Goal: Task Accomplishment & Management: Complete application form

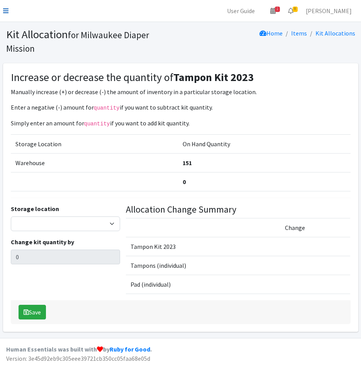
click at [7, 9] on icon at bounding box center [5, 11] width 5 height 6
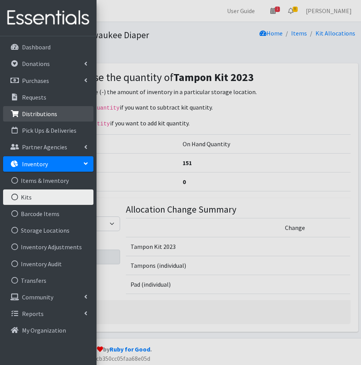
click at [30, 114] on p "Distributions" at bounding box center [39, 114] width 35 height 8
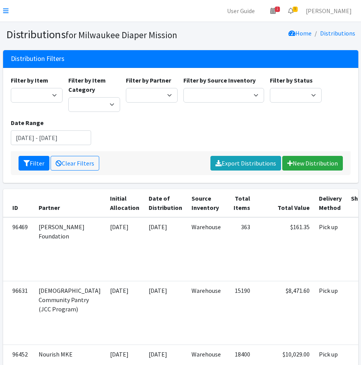
click at [34, 66] on div "Distribution Filters" at bounding box center [180, 59] width 355 height 18
click at [5, 7] on link at bounding box center [5, 10] width 5 height 9
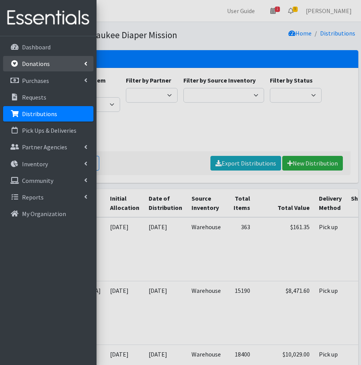
click at [33, 64] on p "Donations" at bounding box center [36, 64] width 28 height 8
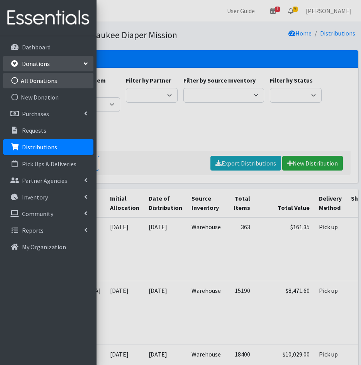
click at [52, 77] on link "All Donations" at bounding box center [48, 80] width 90 height 15
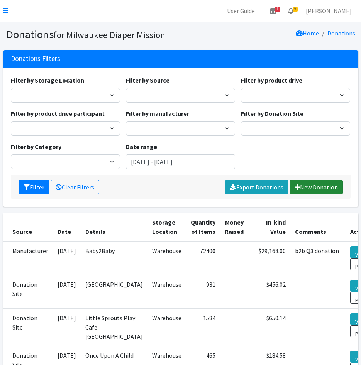
click at [301, 184] on link "New Donation" at bounding box center [315, 187] width 53 height 15
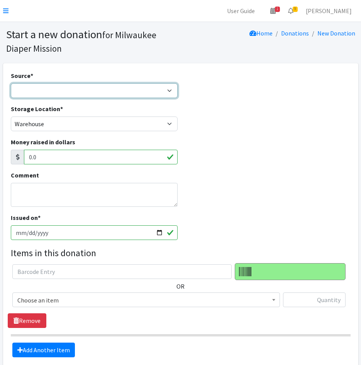
click at [93, 91] on select "Product Drive Manufacturer Donation Site Misc. Donation" at bounding box center [94, 90] width 167 height 15
click at [11, 83] on select "Product Drive Manufacturer Donation Site Misc. Donation" at bounding box center [94, 90] width 167 height 15
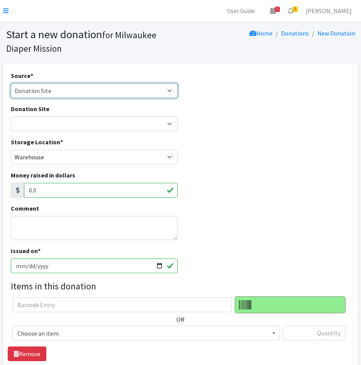
click at [51, 97] on select "Product Drive Manufacturer Donation Site Misc. Donation" at bounding box center [94, 90] width 167 height 15
select select "Manufacturer"
click at [11, 83] on select "Product Drive Manufacturer Donation Site Misc. Donation" at bounding box center [94, 90] width 167 height 15
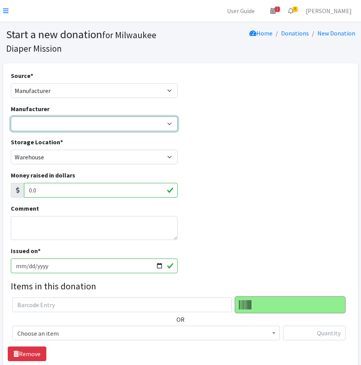
drag, startPoint x: 53, startPoint y: 125, endPoint x: 57, endPoint y: 132, distance: 7.9
click at [53, 125] on select "Baby2Baby Believe Esembly Honest Co. Huggies Jake's Diapers Party in my Pants R…" at bounding box center [94, 124] width 167 height 15
select select "60"
click at [11, 117] on select "Baby2Baby Believe Esembly Honest Co. Huggies Jake's Diapers Party in my Pants R…" at bounding box center [94, 124] width 167 height 15
click at [34, 231] on textarea "Comment" at bounding box center [94, 228] width 167 height 24
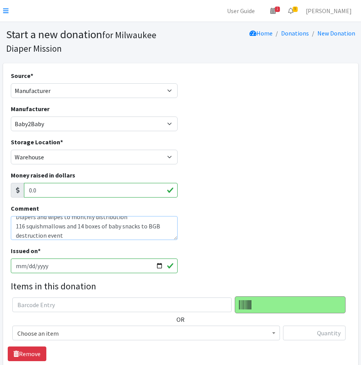
scroll to position [19, 0]
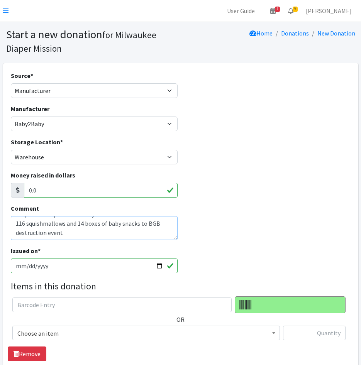
drag, startPoint x: 46, startPoint y: 236, endPoint x: 20, endPoint y: 236, distance: 25.9
click at [20, 236] on textarea "Baby2Baby Disaster relief donation Diapers and wipes to monthly distribution 11…" at bounding box center [94, 228] width 167 height 24
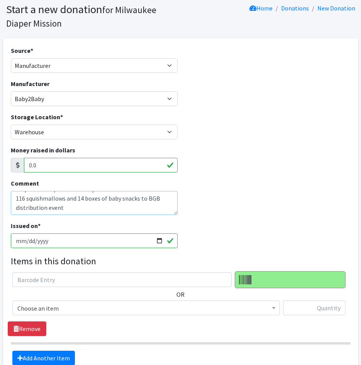
scroll to position [39, 0]
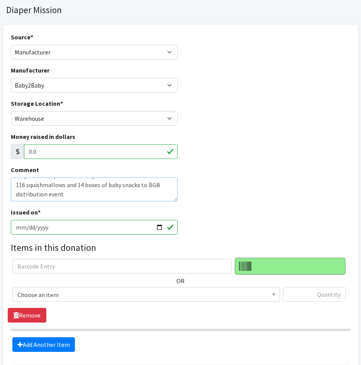
type textarea "Baby2Baby Disaster relief donation Diapers and wipes to monthly distribution 11…"
click at [28, 227] on input "2025-09-17" at bounding box center [94, 227] width 167 height 15
type input "2025-09-16"
click at [64, 293] on span "Choose an item" at bounding box center [145, 294] width 257 height 11
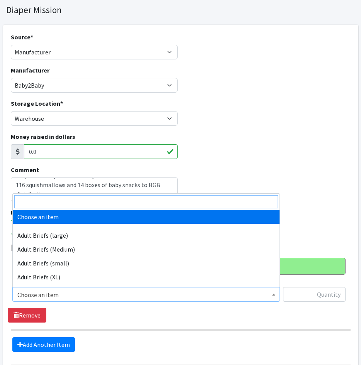
click at [48, 204] on input "search" at bounding box center [146, 201] width 264 height 13
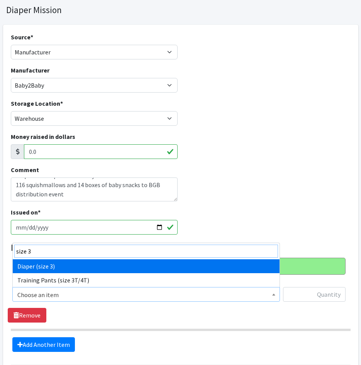
type input "size 3"
drag, startPoint x: 65, startPoint y: 266, endPoint x: 251, endPoint y: 286, distance: 186.8
select select "4644"
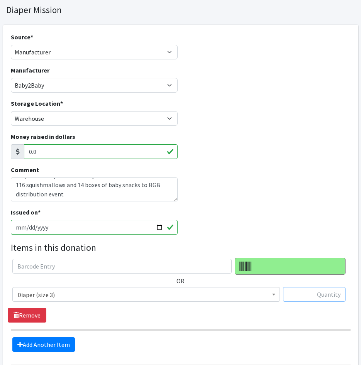
click at [306, 293] on input "text" at bounding box center [314, 294] width 63 height 15
type input "12000"
click at [56, 337] on link "Add Another Item" at bounding box center [43, 344] width 63 height 15
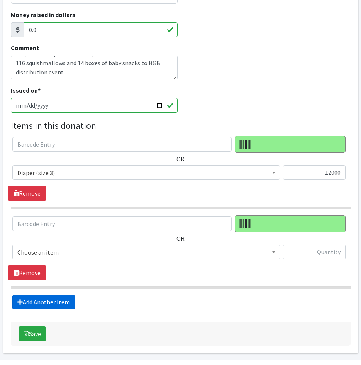
scroll to position [184, 0]
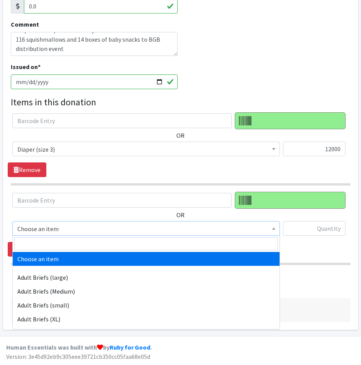
click at [71, 231] on span "Choose an item" at bounding box center [145, 228] width 257 height 11
click at [71, 245] on input "search" at bounding box center [146, 243] width 264 height 13
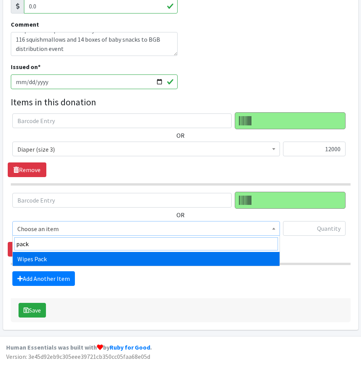
type input "pack"
drag, startPoint x: 74, startPoint y: 256, endPoint x: 78, endPoint y: 255, distance: 4.7
select select "4665"
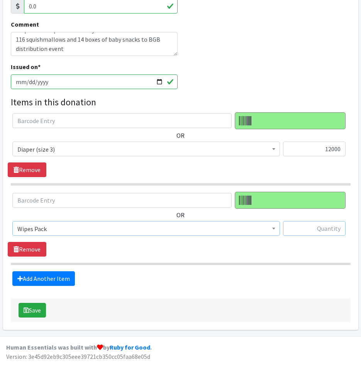
click at [322, 231] on input "text" at bounding box center [314, 228] width 63 height 15
type input "180"
click at [264, 288] on div "Source * Product Drive Manufacturer Donation Site Misc. Donation Donation Site …" at bounding box center [181, 104] width 340 height 435
click at [29, 309] on button "Save" at bounding box center [32, 310] width 27 height 15
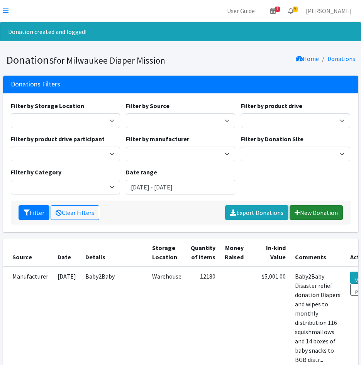
click at [314, 212] on link "New Donation" at bounding box center [315, 212] width 53 height 15
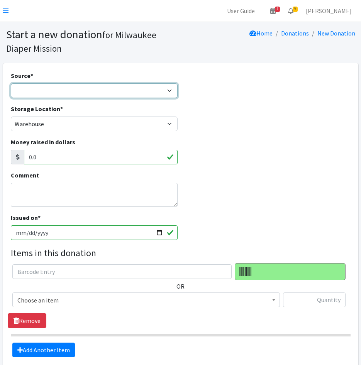
click at [69, 91] on select "Product Drive Manufacturer Donation Site Misc. Donation" at bounding box center [94, 90] width 167 height 15
select select "Manufacturer"
click at [11, 83] on select "Product Drive Manufacturer Donation Site Misc. Donation" at bounding box center [94, 90] width 167 height 15
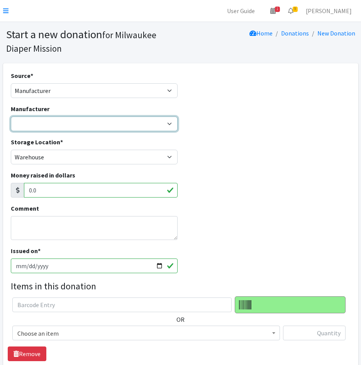
click at [58, 126] on select "Baby2Baby Believe Esembly Honest Co. Huggies Jake's Diapers Party in my Pants R…" at bounding box center [94, 124] width 167 height 15
select select "60"
click at [11, 117] on select "Baby2Baby Believe Esembly Honest Co. Huggies Jake's Diapers Party in my Pants R…" at bounding box center [94, 124] width 167 height 15
drag, startPoint x: 51, startPoint y: 223, endPoint x: 65, endPoint y: 215, distance: 15.6
click at [51, 222] on textarea "Comment" at bounding box center [94, 228] width 167 height 24
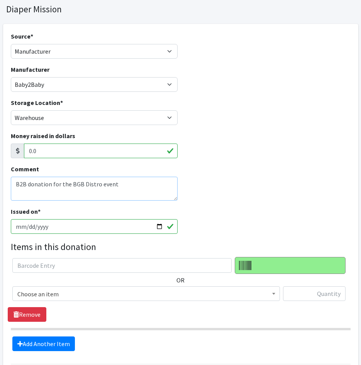
scroll to position [77, 0]
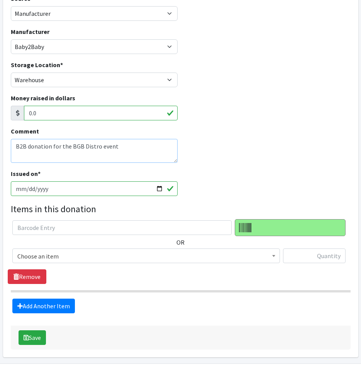
type textarea "B2B donation for the BGB Distro event"
click at [53, 257] on span "Choose an item" at bounding box center [145, 256] width 257 height 11
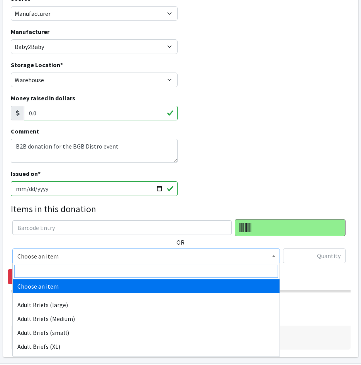
click at [55, 271] on input "search" at bounding box center [146, 271] width 264 height 13
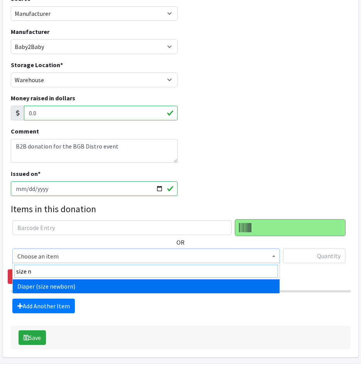
type input "size n"
select select "4633"
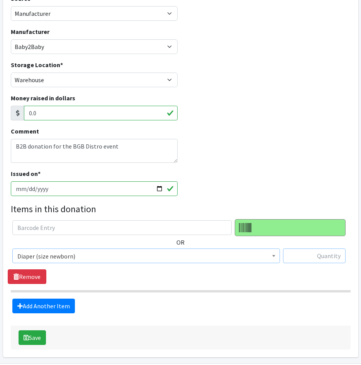
click at [304, 256] on input "text" at bounding box center [314, 256] width 63 height 15
type input "3000"
click at [61, 302] on link "Add Another Item" at bounding box center [43, 306] width 63 height 15
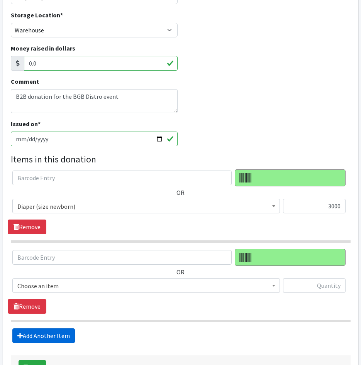
scroll to position [184, 0]
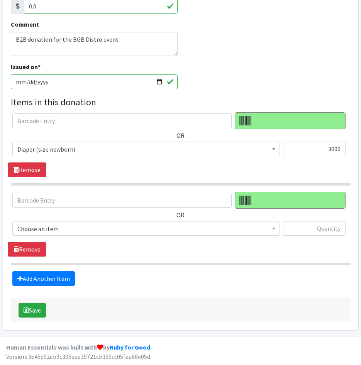
click at [97, 228] on span "Choose an item" at bounding box center [145, 228] width 257 height 11
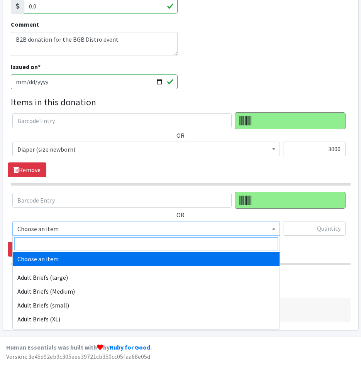
click at [90, 244] on input "search" at bounding box center [146, 243] width 264 height 13
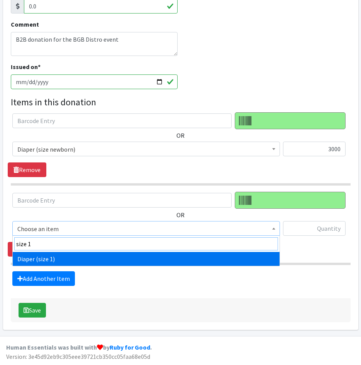
type input "size 1"
select select "4634"
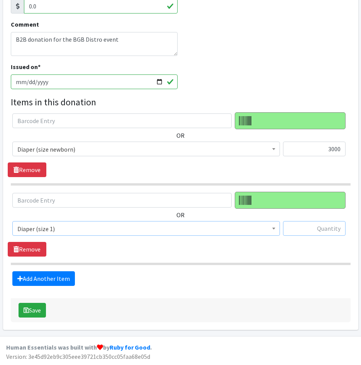
click at [301, 230] on input "text" at bounding box center [314, 228] width 63 height 15
type input "3000"
click at [66, 281] on link "Add Another Item" at bounding box center [43, 278] width 63 height 15
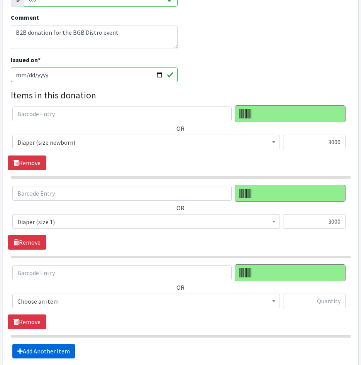
scroll to position [264, 0]
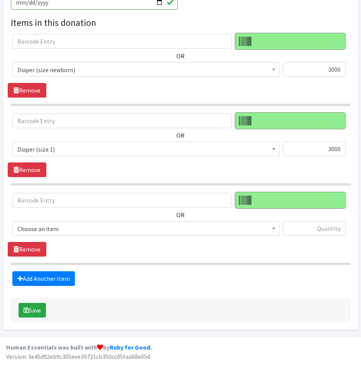
click at [78, 230] on span "Choose an item" at bounding box center [145, 228] width 257 height 11
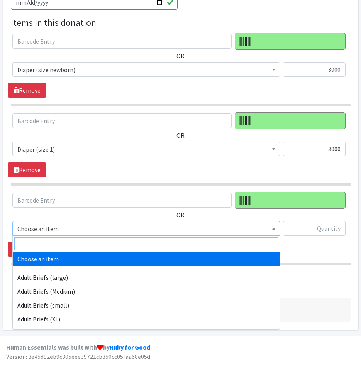
click at [73, 242] on input "search" at bounding box center [146, 243] width 264 height 13
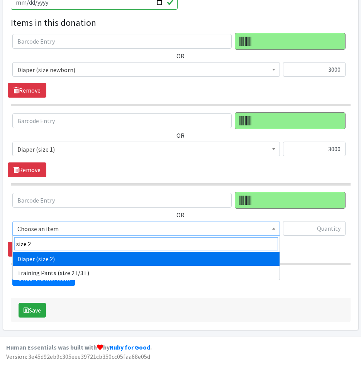
type input "size 2"
select select "4635"
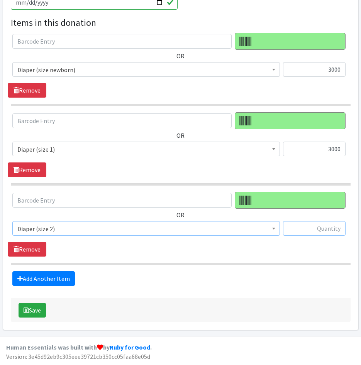
click at [320, 229] on input "text" at bounding box center [314, 228] width 63 height 15
type input "4000"
click at [58, 276] on link "Add Another Item" at bounding box center [43, 278] width 63 height 15
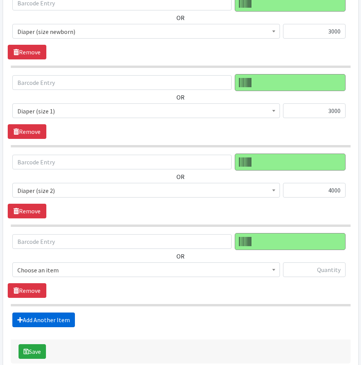
scroll to position [343, 0]
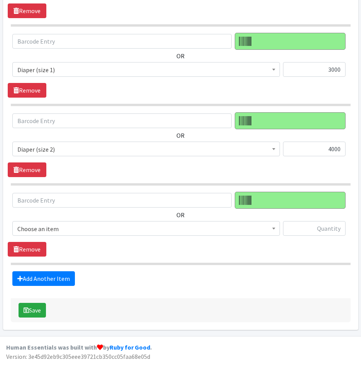
click at [72, 226] on span "Choose an item" at bounding box center [145, 228] width 257 height 11
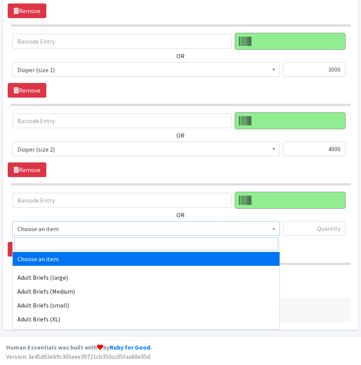
drag, startPoint x: 71, startPoint y: 245, endPoint x: 98, endPoint y: 238, distance: 27.2
click at [71, 245] on input "search" at bounding box center [146, 243] width 264 height 13
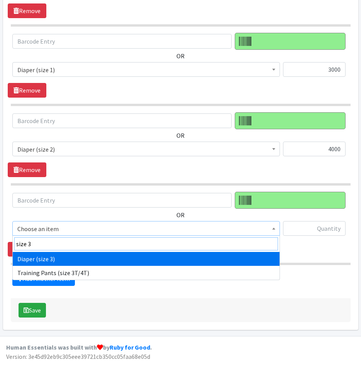
type input "size 3"
select select "4644"
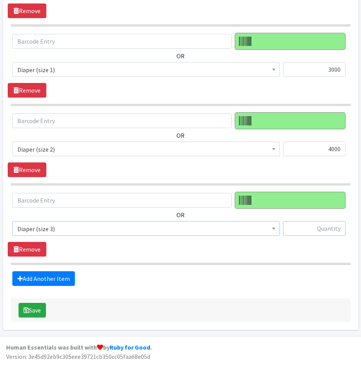
click at [325, 232] on input "text" at bounding box center [314, 228] width 63 height 15
click at [332, 229] on input "text" at bounding box center [314, 228] width 63 height 15
type input "7000"
click at [66, 278] on link "Add Another Item" at bounding box center [43, 278] width 63 height 15
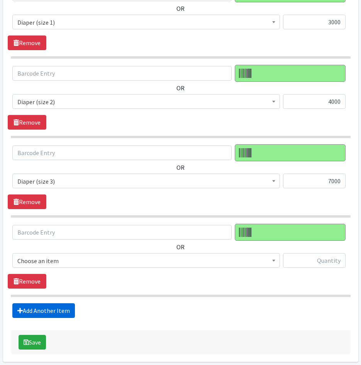
scroll to position [423, 0]
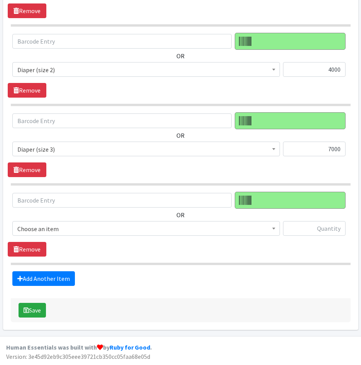
click at [81, 230] on span "Choose an item" at bounding box center [145, 228] width 257 height 11
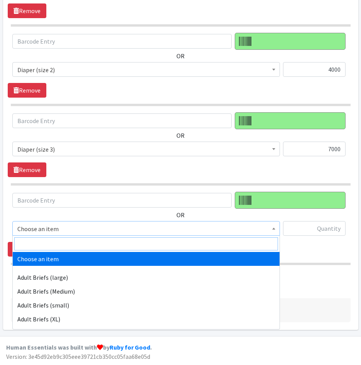
click at [81, 247] on input "search" at bounding box center [146, 243] width 264 height 13
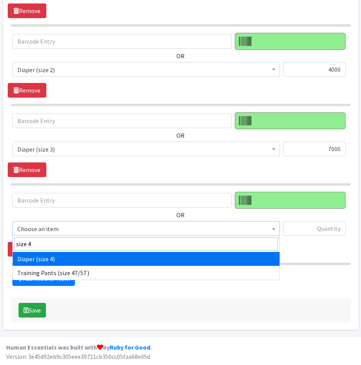
type input "size 4"
select select "4645"
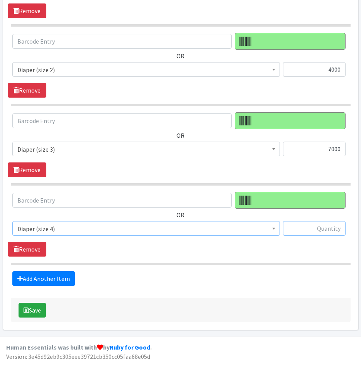
click at [305, 228] on input "text" at bounding box center [314, 228] width 63 height 15
type input "10000"
click at [37, 278] on link "Add Another Item" at bounding box center [43, 278] width 63 height 15
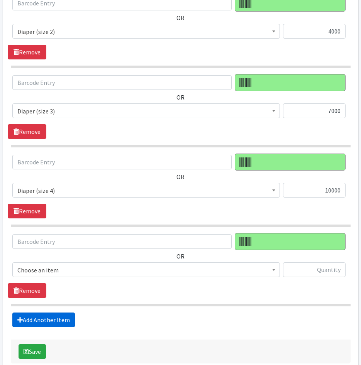
scroll to position [502, 0]
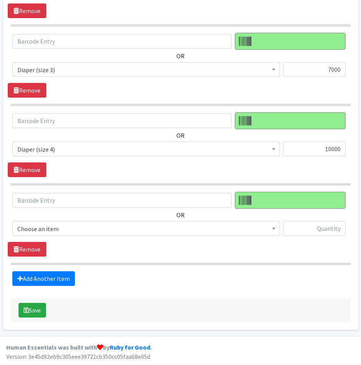
click at [66, 225] on span "Choose an item" at bounding box center [145, 228] width 257 height 11
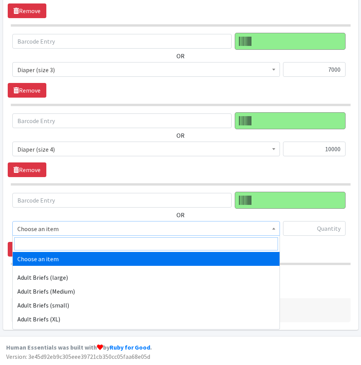
click at [74, 244] on input "search" at bounding box center [146, 243] width 264 height 13
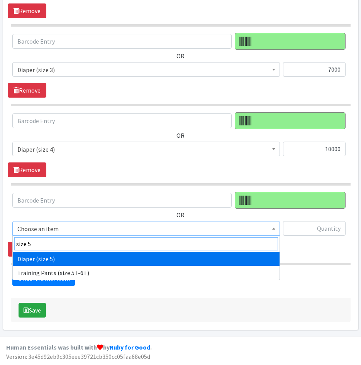
type input "size 5"
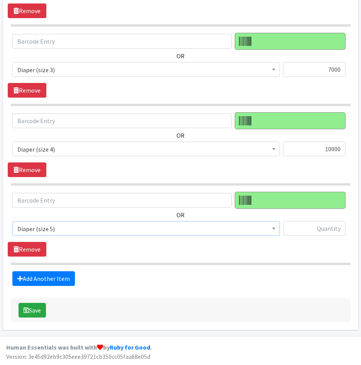
select select "4646"
click at [298, 232] on input "text" at bounding box center [314, 228] width 63 height 15
type input "13000"
click at [48, 278] on link "Add Another Item" at bounding box center [43, 278] width 63 height 15
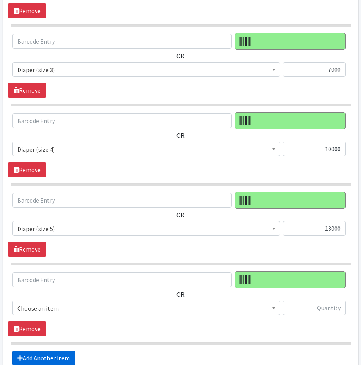
scroll to position [582, 0]
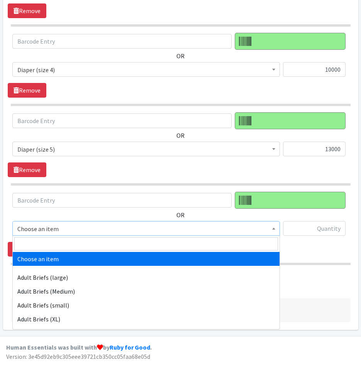
click at [92, 229] on span "Choose an item" at bounding box center [145, 228] width 257 height 11
drag, startPoint x: 94, startPoint y: 248, endPoint x: 103, endPoint y: 245, distance: 9.6
click at [94, 247] on input "search" at bounding box center [146, 243] width 264 height 13
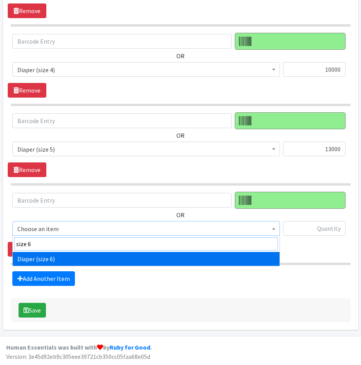
type input "size 6"
select select "4649"
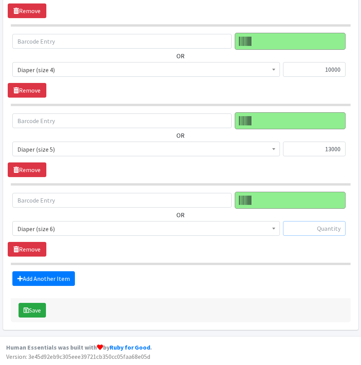
click at [316, 229] on input "text" at bounding box center [314, 228] width 63 height 15
type input "16000"
drag, startPoint x: 34, startPoint y: 310, endPoint x: 46, endPoint y: 312, distance: 11.4
click at [34, 310] on button "Save" at bounding box center [32, 310] width 27 height 15
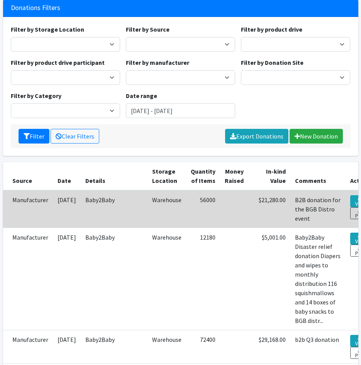
scroll to position [77, 0]
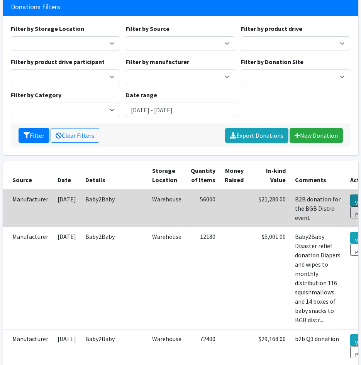
click at [358, 198] on icon at bounding box center [360, 198] width 5 height 5
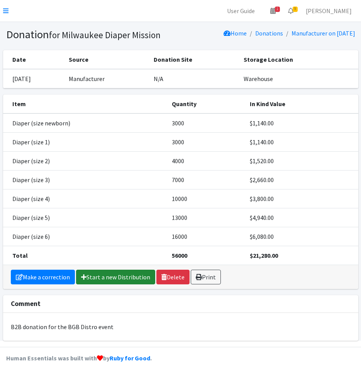
click at [86, 275] on icon at bounding box center [83, 277] width 5 height 6
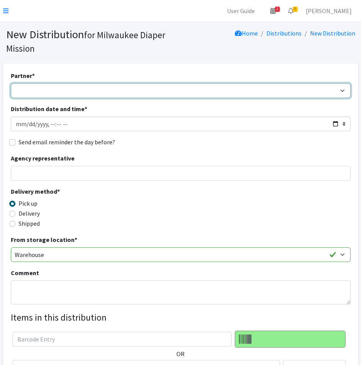
drag, startPoint x: 52, startPoint y: 91, endPoint x: 52, endPoint y: 99, distance: 8.5
click at [52, 90] on select "[GEOGRAPHIC_DATA] BOMB Doulas Camp Reunite Cathedral Center, Inc [DEMOGRAPHIC_D…" at bounding box center [181, 90] width 340 height 15
select select "1938"
click at [11, 83] on select "[GEOGRAPHIC_DATA] BOMB Doulas Camp Reunite Cathedral Center, Inc [DEMOGRAPHIC_D…" at bounding box center [181, 90] width 340 height 15
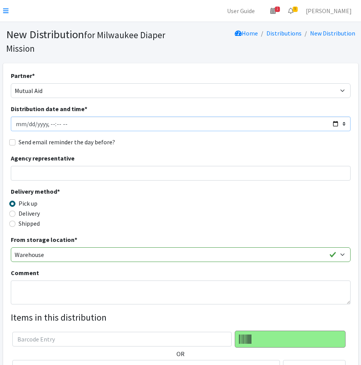
click at [29, 126] on input "Distribution date and time *" at bounding box center [181, 124] width 340 height 15
click at [47, 125] on input "Distribution date and time *" at bounding box center [181, 124] width 340 height 15
type input "[DATE]T10:00"
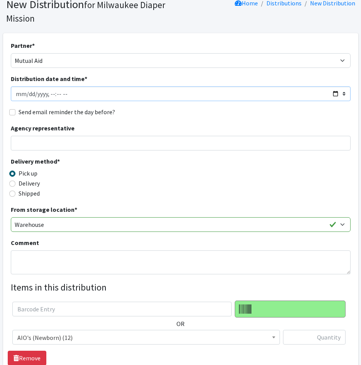
scroll to position [77, 0]
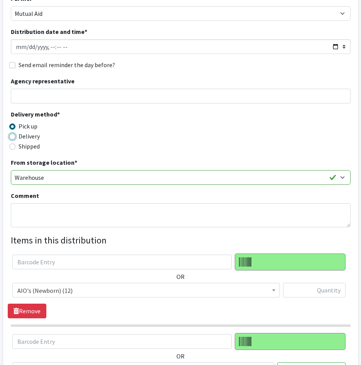
click at [13, 137] on input "Delivery" at bounding box center [12, 137] width 6 height 6
radio input "true"
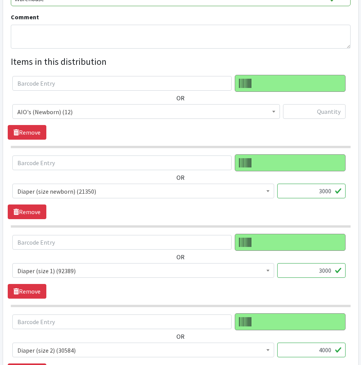
scroll to position [270, 0]
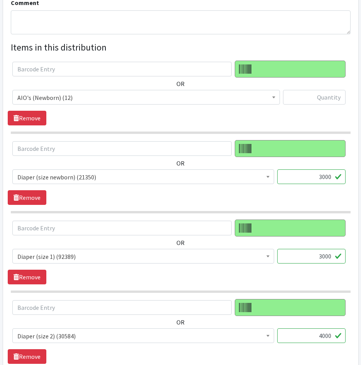
click at [108, 100] on span "AIO's (Newborn) (12)" at bounding box center [145, 97] width 257 height 11
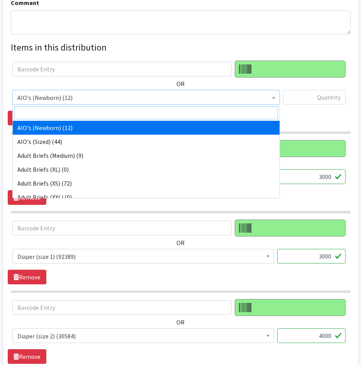
click at [96, 112] on input "search" at bounding box center [146, 112] width 264 height 13
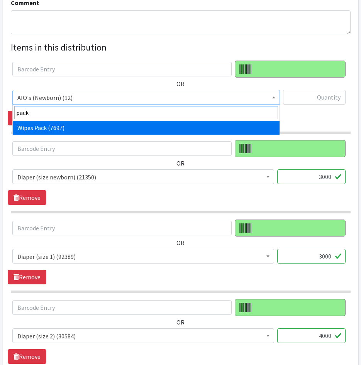
type input "pack"
select select "4665"
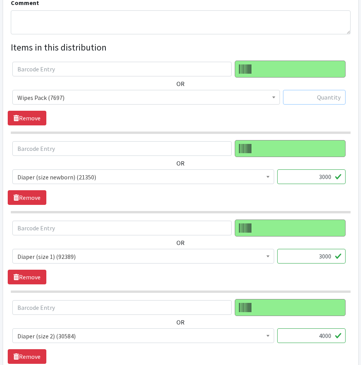
click at [294, 97] on input "text" at bounding box center [314, 97] width 63 height 15
type input "1120"
click at [156, 124] on div "OR AIO's (Newborn) (12) AIO's (Sized) (44) Adult Briefs (Medium) (9) Adult Brie…" at bounding box center [180, 93] width 345 height 65
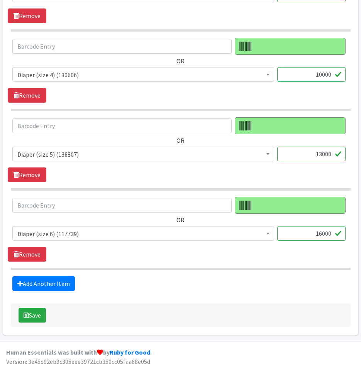
scroll to position [696, 0]
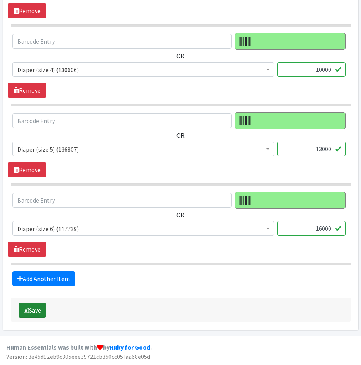
click at [42, 312] on button "Save" at bounding box center [32, 310] width 27 height 15
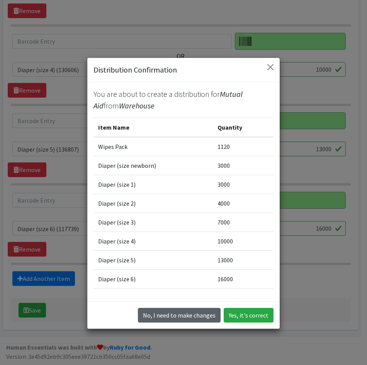
click at [193, 312] on button "No, I need to make changes" at bounding box center [179, 315] width 83 height 15
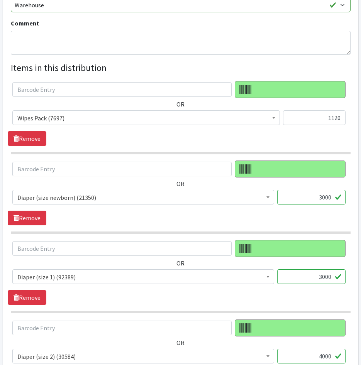
scroll to position [155, 0]
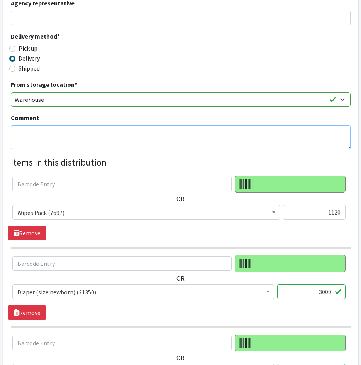
click at [48, 139] on textarea "Comment" at bounding box center [181, 137] width 340 height 24
type textarea "Big Give Back distribution event at Hayat Pharmacy"
click at [186, 118] on div "Comment Big Give Back distribution event at Hayat Pharmacy" at bounding box center [181, 131] width 340 height 36
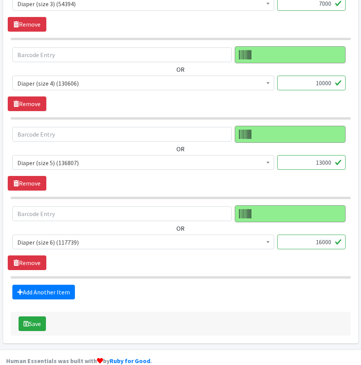
scroll to position [696, 0]
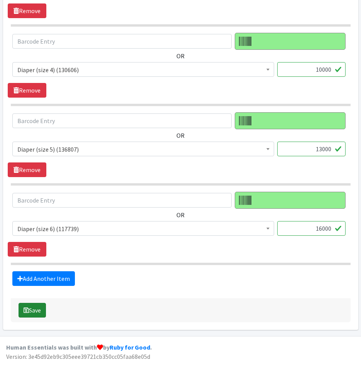
click at [36, 307] on button "Save" at bounding box center [32, 310] width 27 height 15
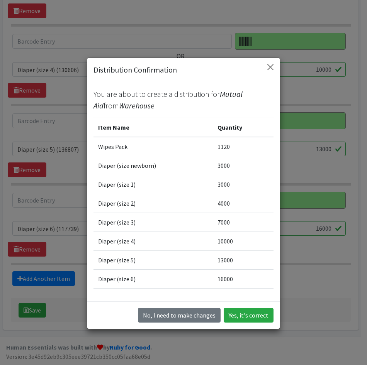
click at [266, 323] on div "No, I need to make changes Yes, it's correct" at bounding box center [183, 314] width 192 height 27
click at [235, 317] on button "Yes, it's correct" at bounding box center [248, 315] width 50 height 15
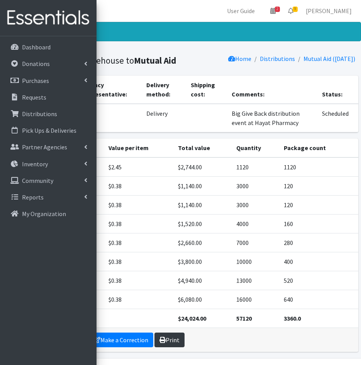
click at [173, 339] on link "Print" at bounding box center [169, 340] width 30 height 15
